Goal: Transaction & Acquisition: Purchase product/service

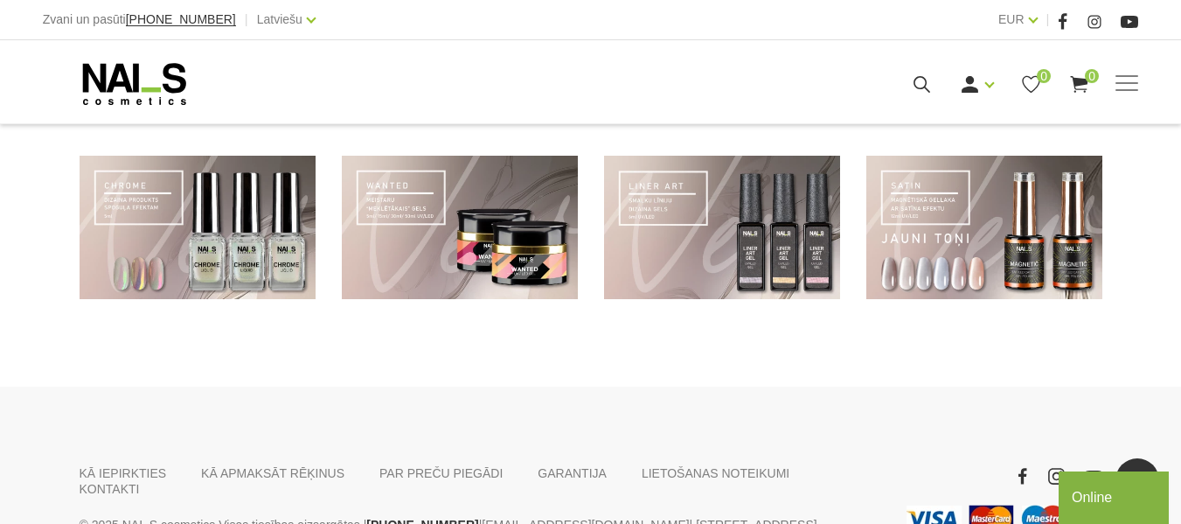
scroll to position [1340, 0]
drag, startPoint x: 24, startPoint y: 364, endPoint x: 14, endPoint y: 393, distance: 31.2
click at [14, 393] on div "KĀ IEPIRKTIES KĀ APMAKSĀT RĒĶINUS PAR PREČU PIEGĀDI [GEOGRAPHIC_DATA] LIETOŠANA…" at bounding box center [590, 515] width 1181 height 260
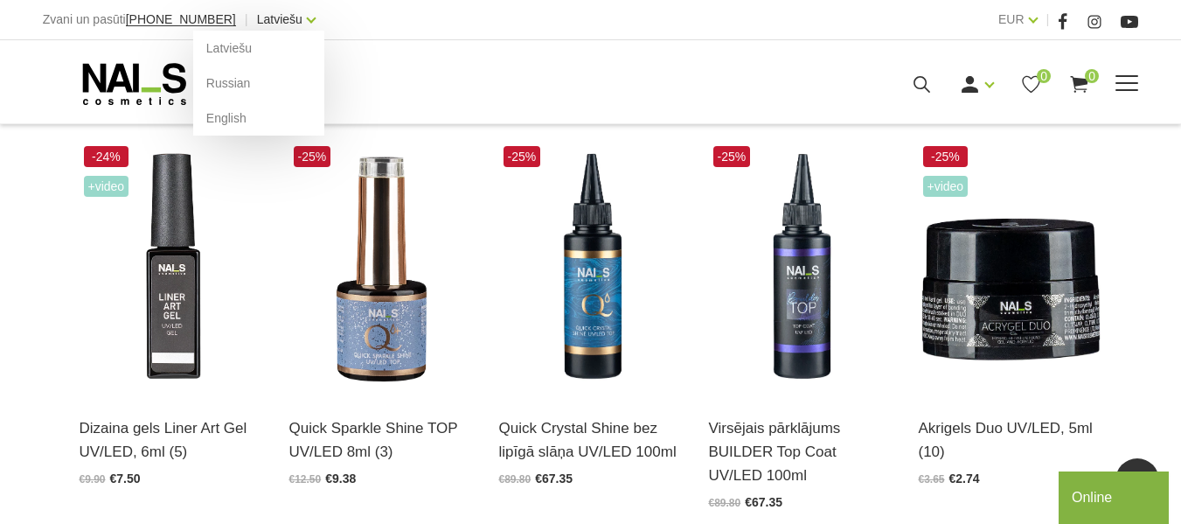
scroll to position [414, 0]
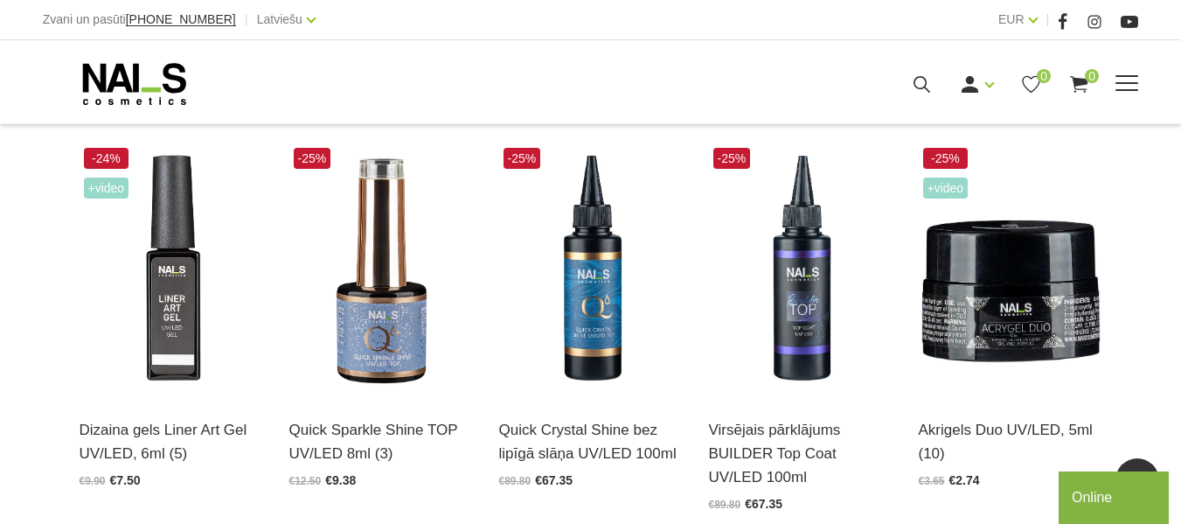
click at [0, 0] on link "Gēllakas" at bounding box center [0, 0] width 0 height 0
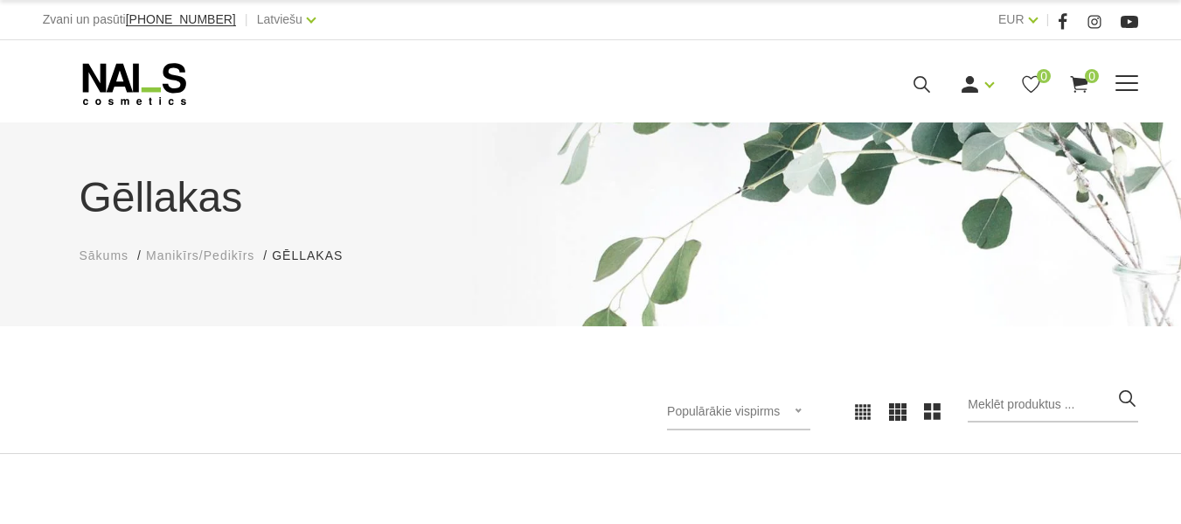
click at [0, 0] on link "Geli un akrigeli" at bounding box center [0, 0] width 0 height 0
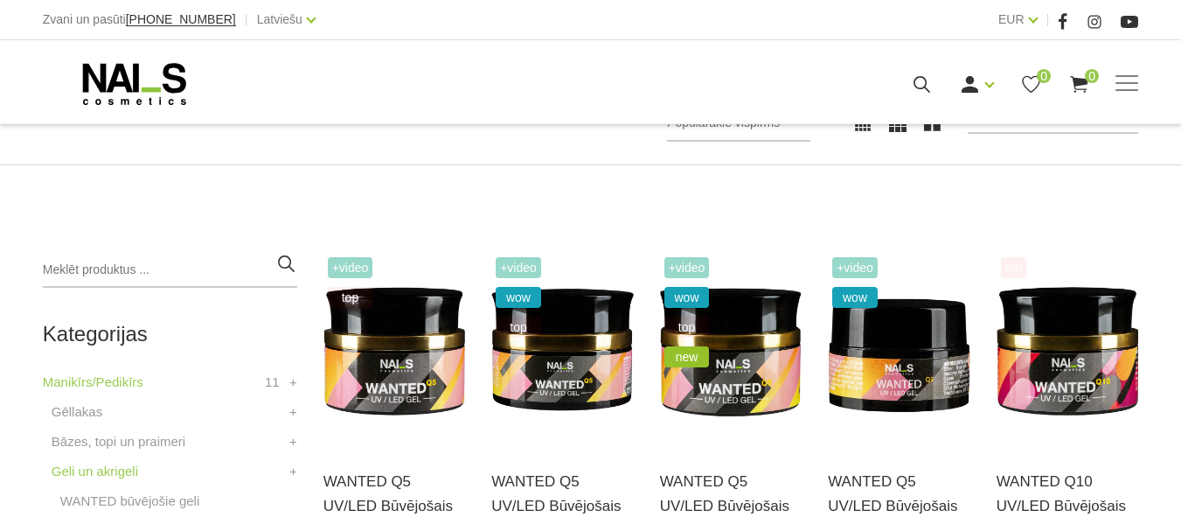
scroll to position [282, 0]
